Goal: Task Accomplishment & Management: Use online tool/utility

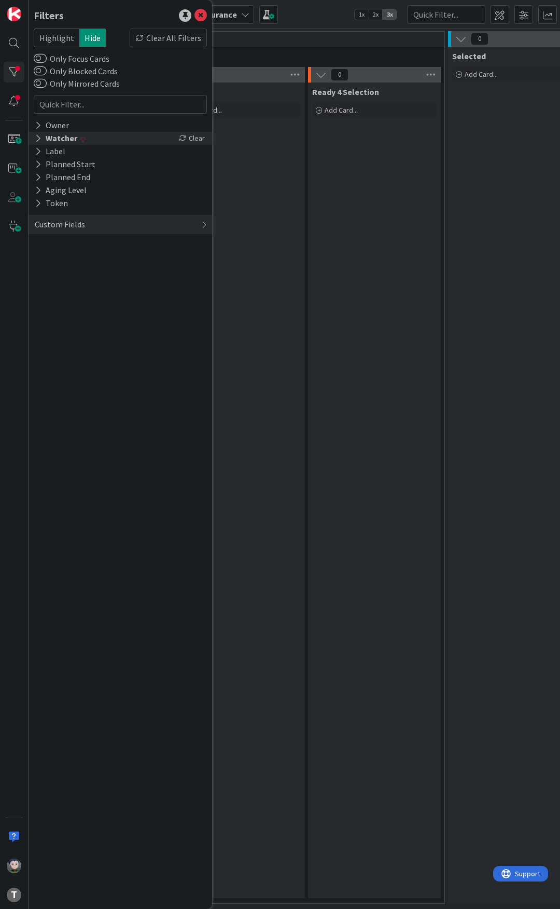
click at [36, 132] on div "Watcher" at bounding box center [56, 138] width 45 height 13
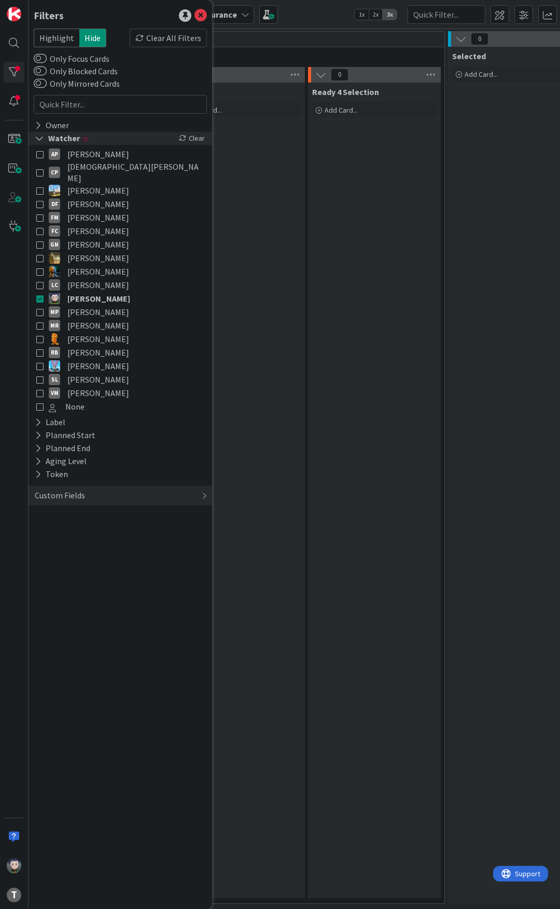
click at [37, 132] on div "Watcher" at bounding box center [57, 138] width 47 height 13
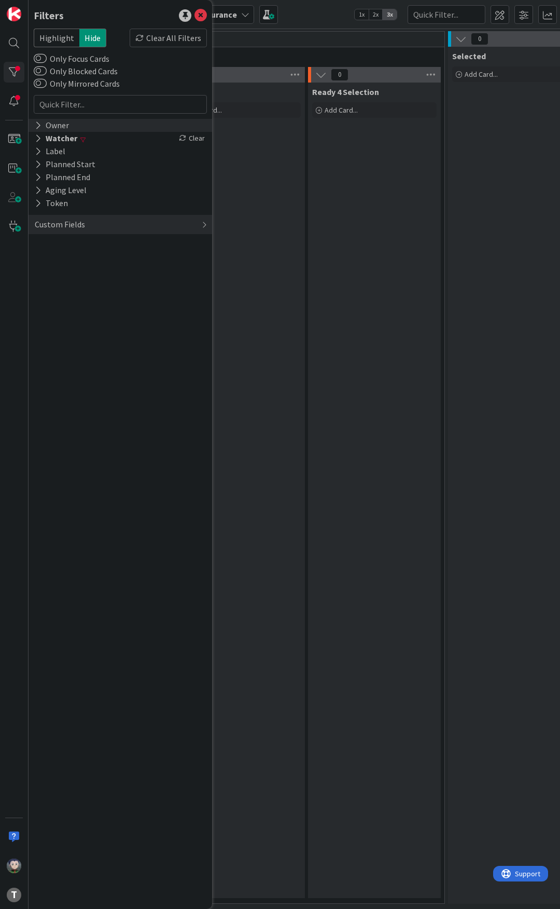
click at [39, 124] on icon at bounding box center [38, 125] width 7 height 9
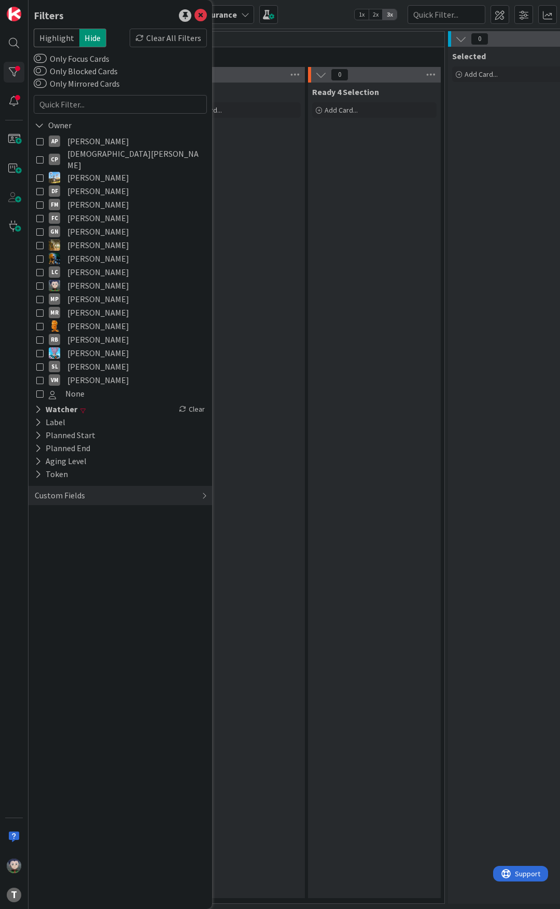
click at [39, 282] on icon at bounding box center [39, 285] width 7 height 7
click at [294, 223] on div "Building Add Card..." at bounding box center [238, 717] width 133 height 1269
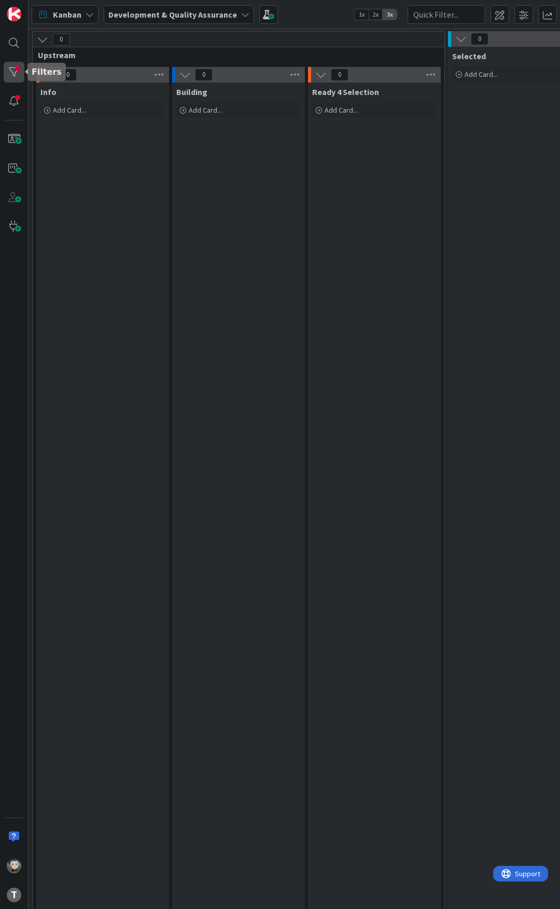
click at [21, 71] on div at bounding box center [14, 72] width 21 height 21
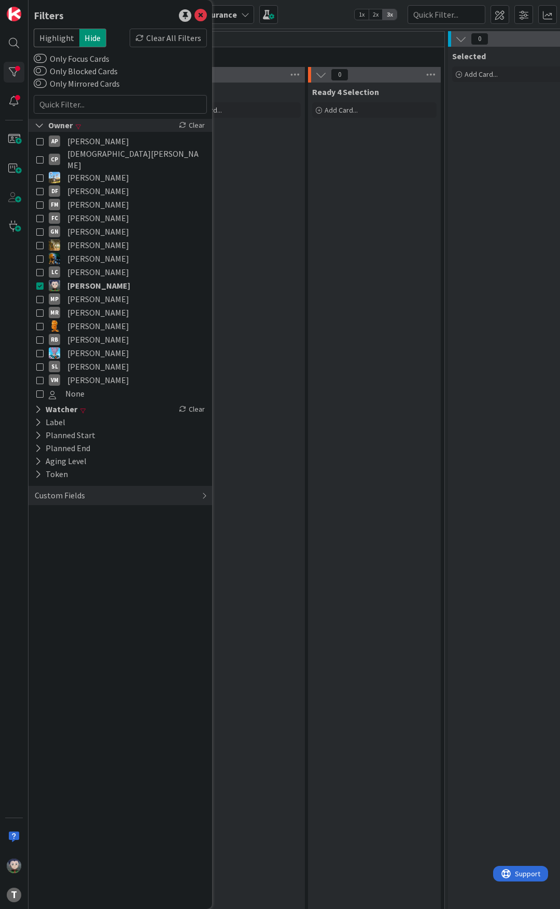
click at [43, 125] on icon at bounding box center [39, 125] width 9 height 9
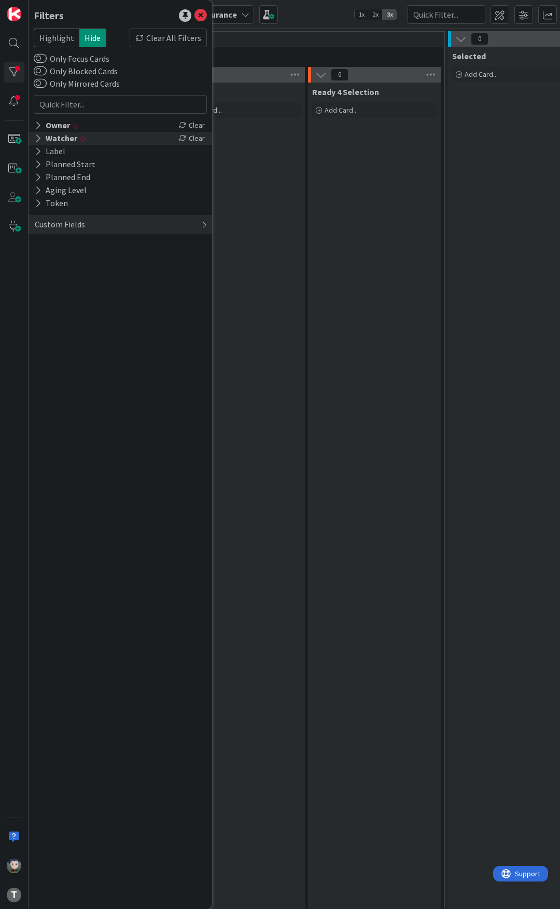
click at [37, 139] on icon at bounding box center [38, 138] width 7 height 9
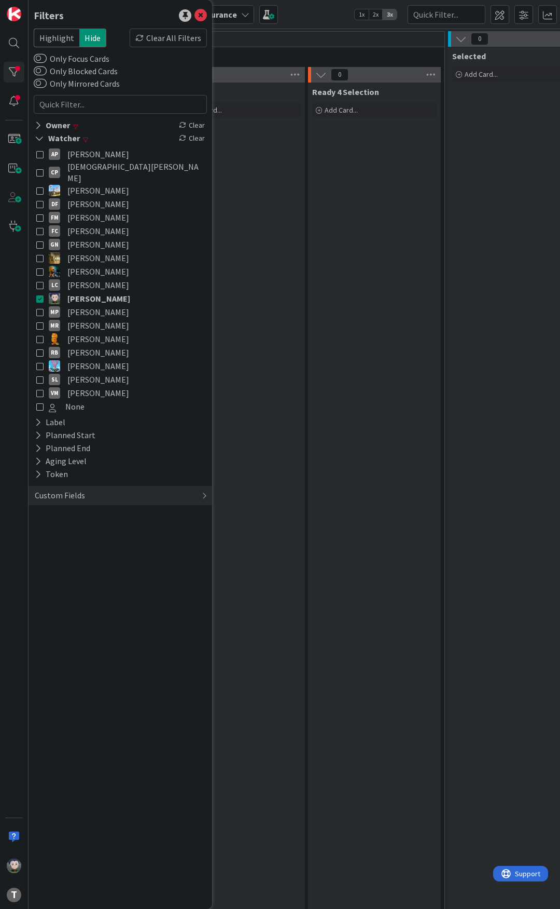
click at [41, 295] on icon at bounding box center [39, 298] width 7 height 7
click at [266, 283] on div "Building Add Card..." at bounding box center [238, 713] width 133 height 1261
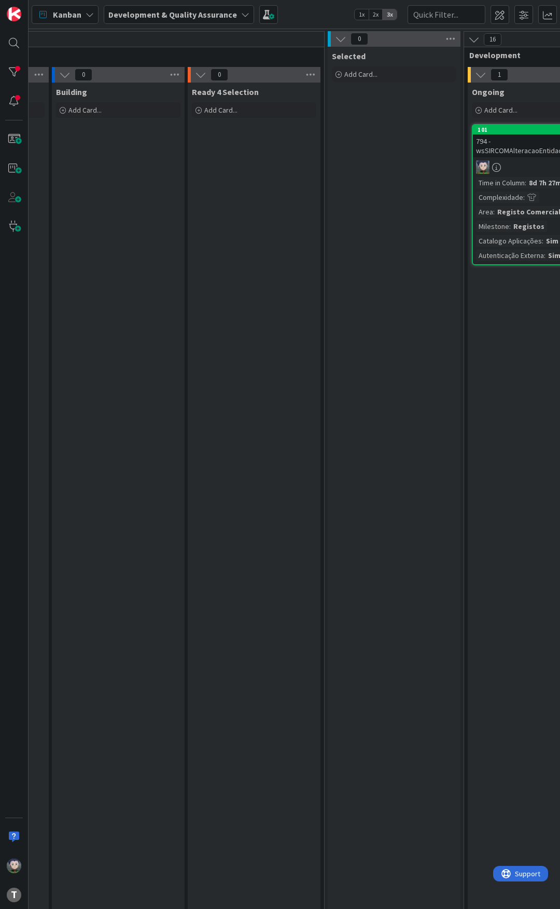
click at [498, 135] on div "794 - wsSIRCOMAlteracaoEntidadeNSR" at bounding box center [534, 145] width 122 height 23
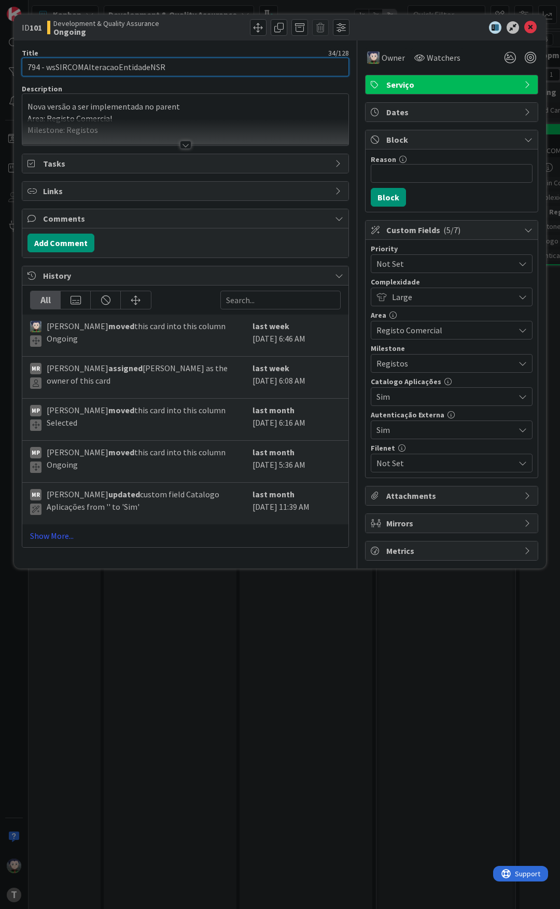
click at [138, 63] on input "794 - wsSIRCOMAlteracaoEntidadeNSR" at bounding box center [185, 67] width 327 height 19
